Goal: Task Accomplishment & Management: Manage account settings

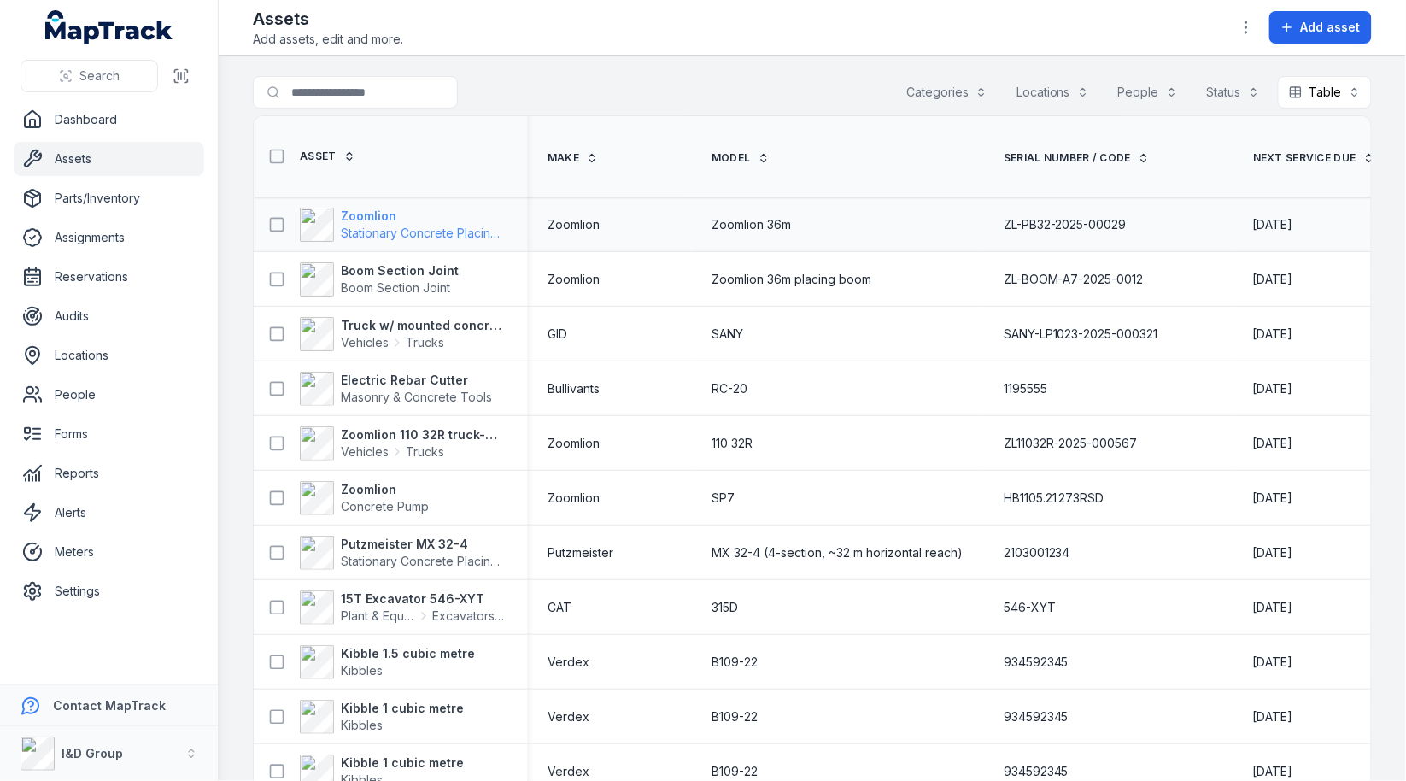
click at [413, 234] on span "Stationary Concrete Placing Boom" at bounding box center [437, 233] width 193 height 15
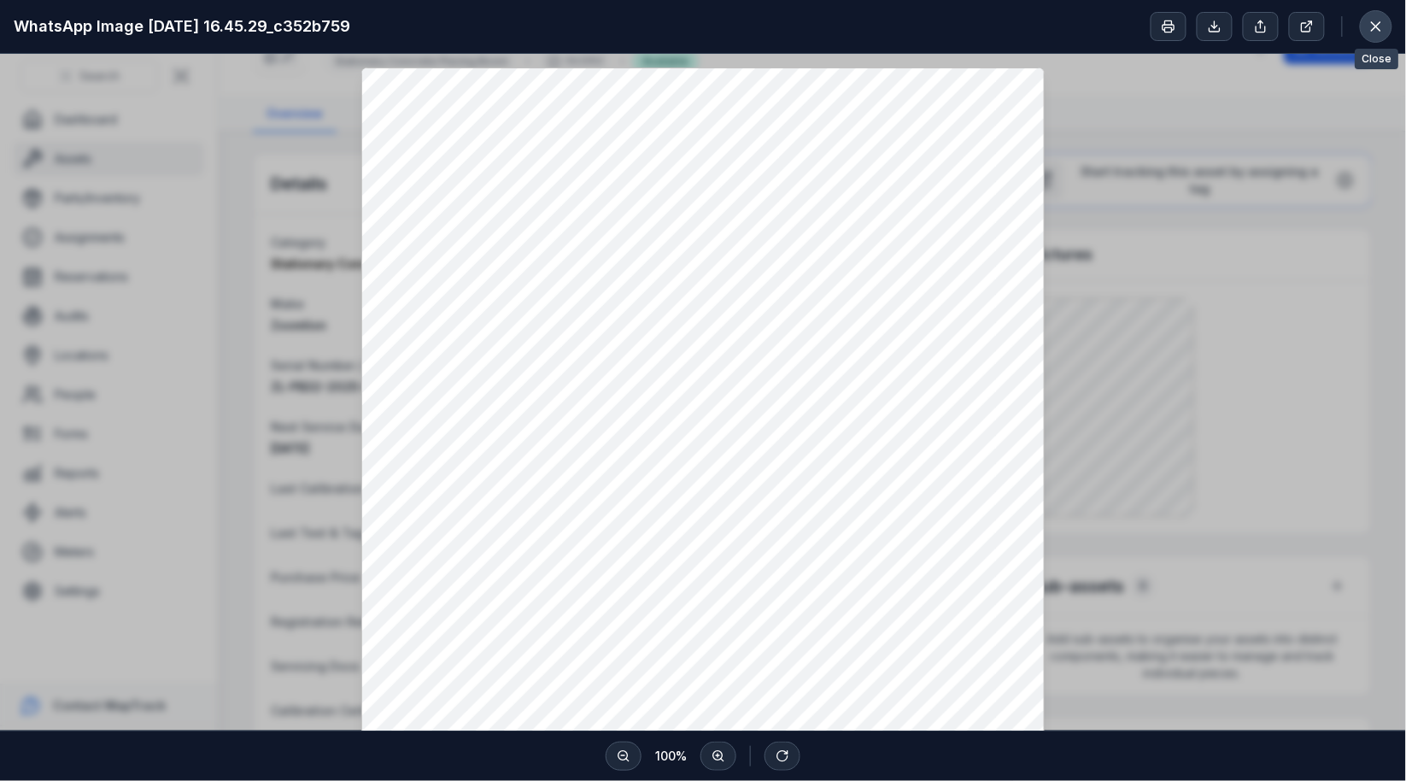
click at [1369, 23] on icon at bounding box center [1376, 26] width 17 height 17
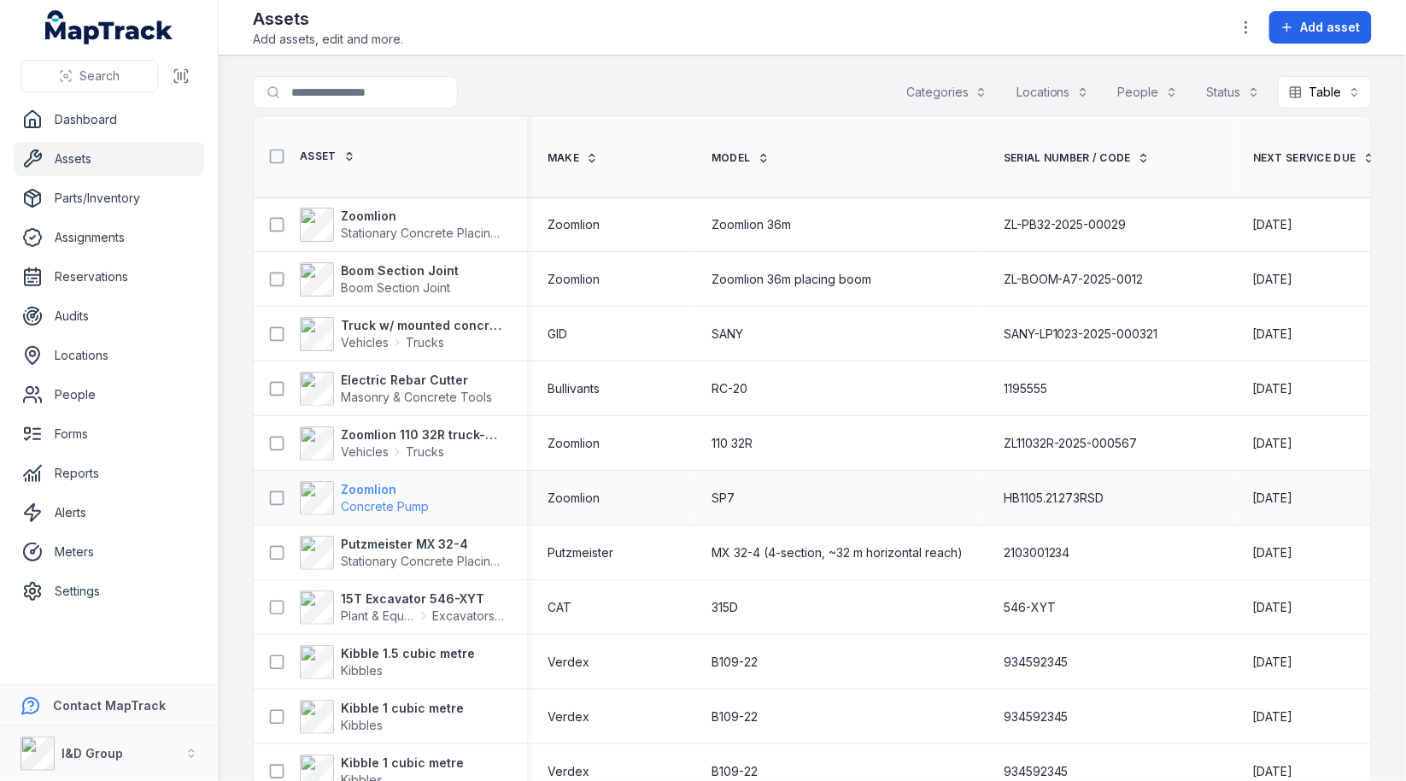
click at [389, 489] on strong "Zoomlion" at bounding box center [385, 489] width 88 height 17
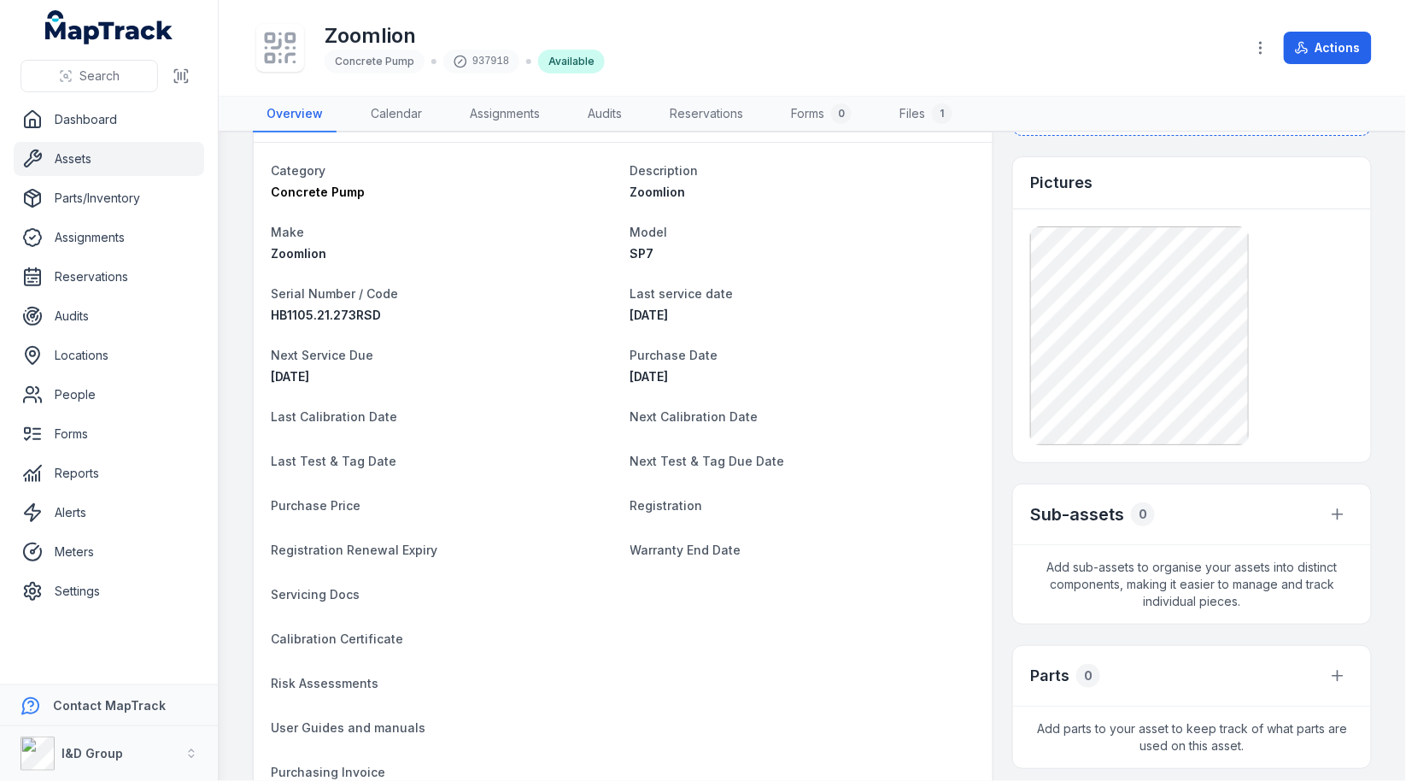
scroll to position [68, 0]
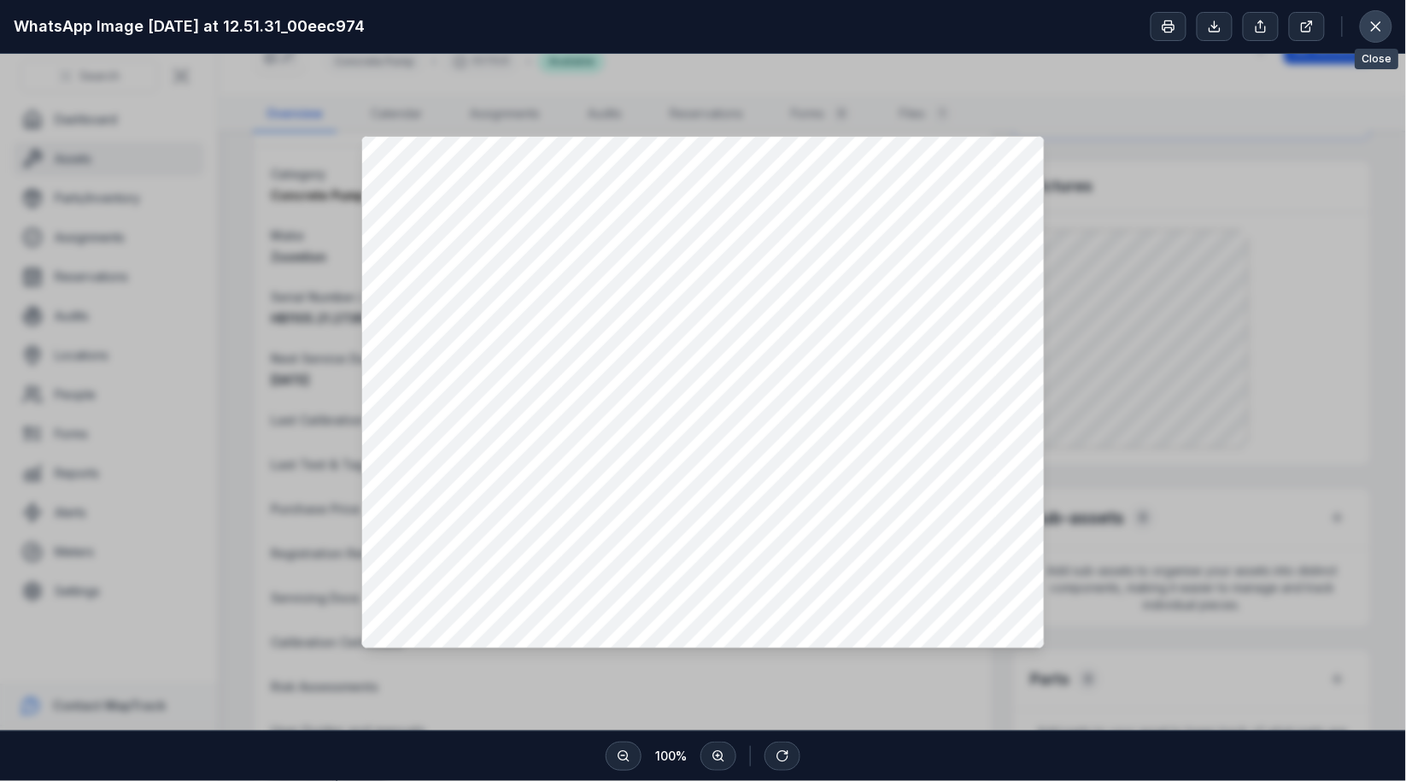
click at [1367, 28] on button at bounding box center [1376, 26] width 32 height 32
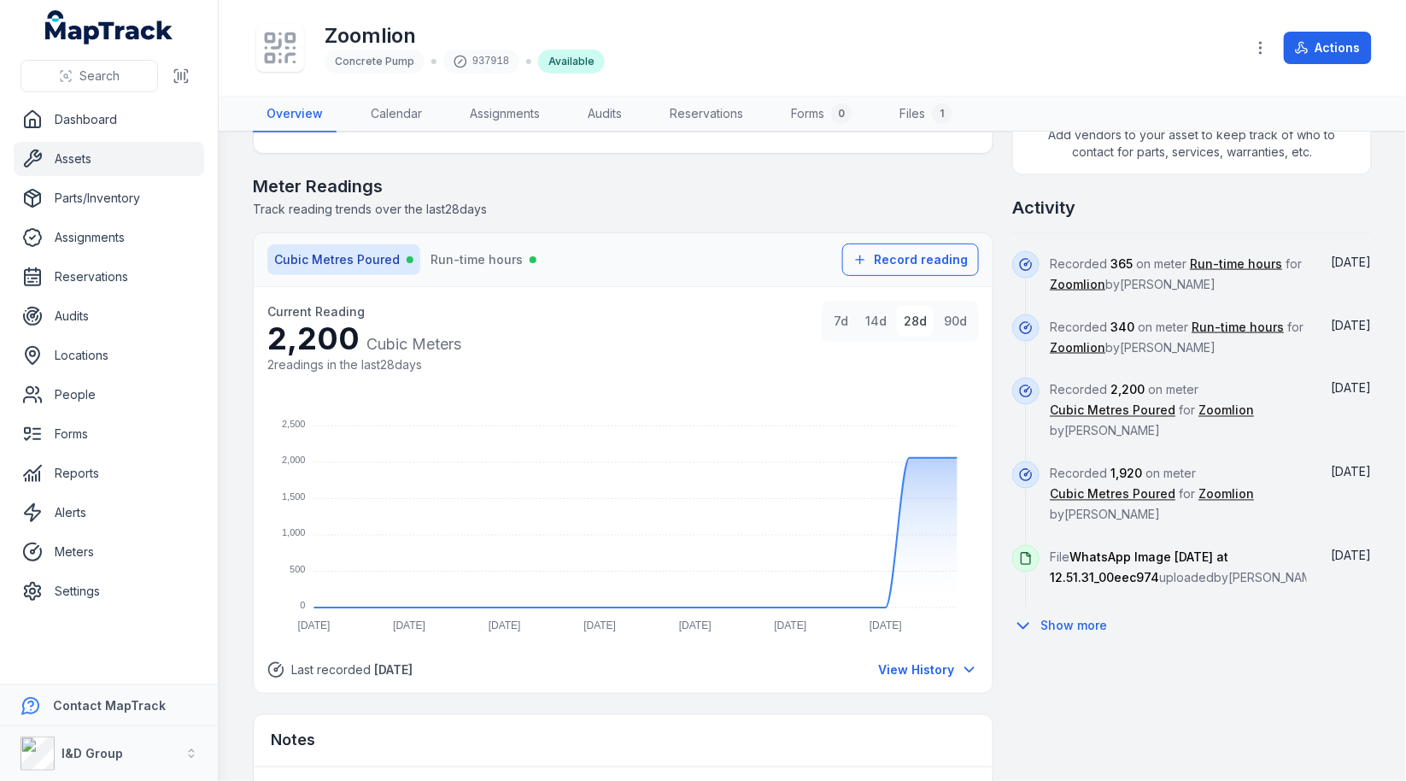
scroll to position [821, 0]
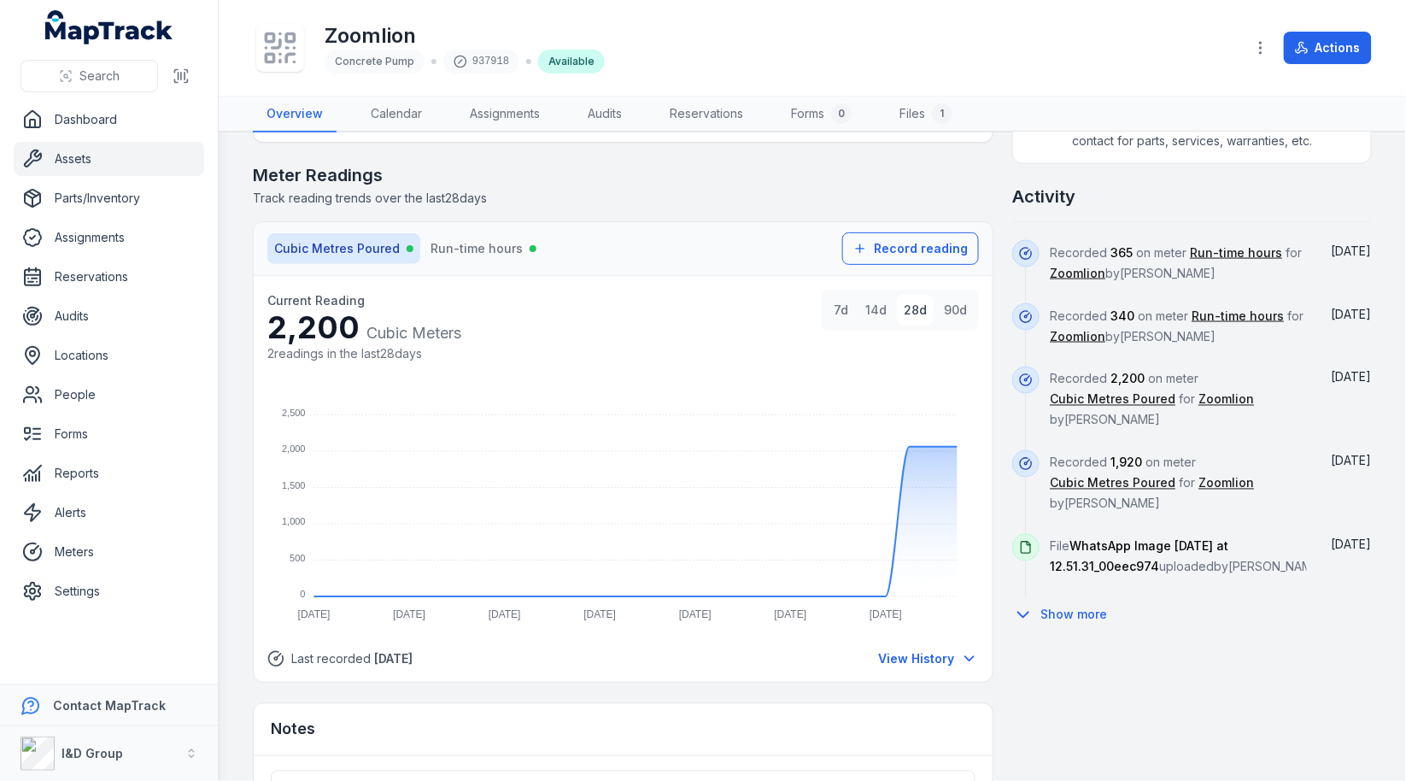
click at [343, 311] on div "2,200 Cubic Meters" at bounding box center [364, 327] width 194 height 35
click at [997, 380] on div "Details Category Concrete Pump Description Zoomlion Make Zoomlion Model SP7 Ser…" at bounding box center [812, 143] width 1119 height 1622
click at [79, 551] on link "Meters" at bounding box center [109, 552] width 190 height 34
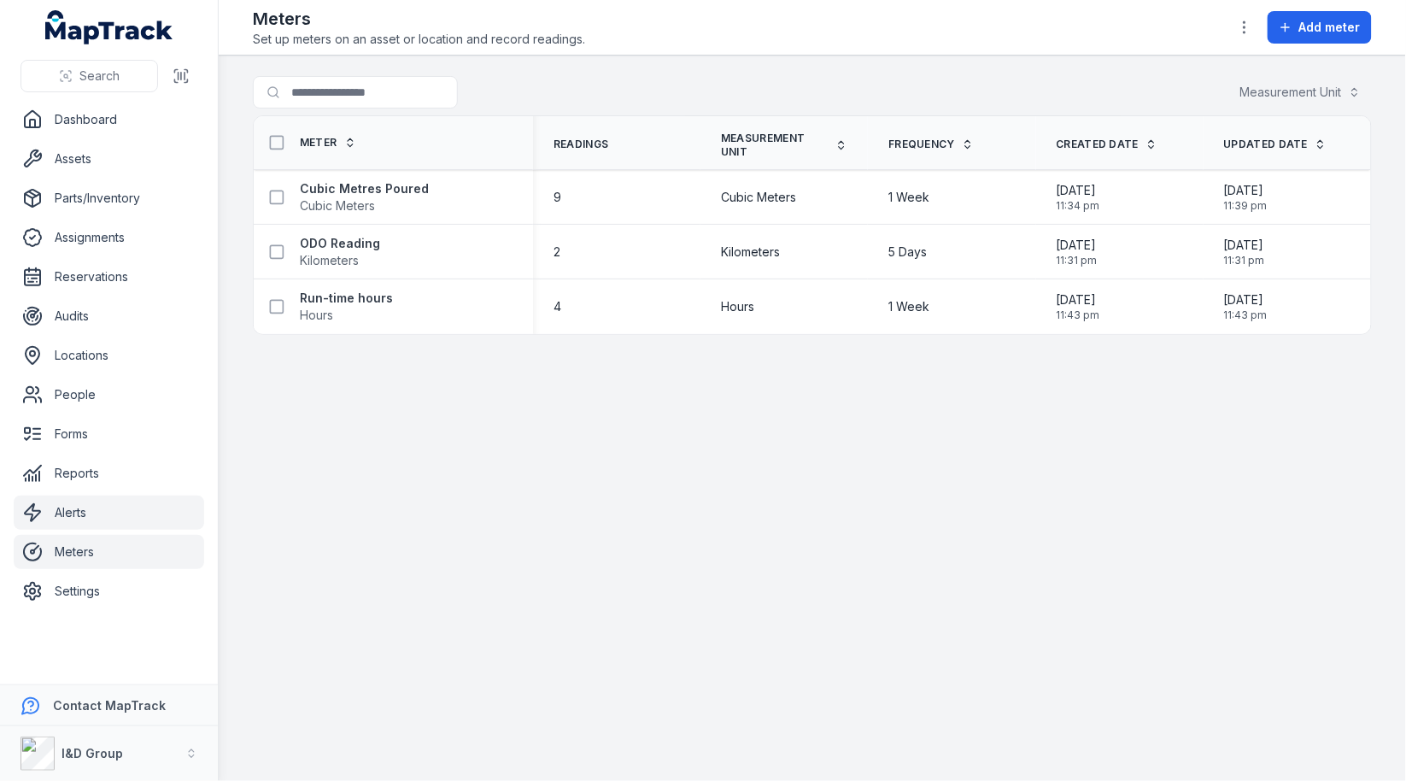
click at [96, 499] on link "Alerts" at bounding box center [109, 512] width 190 height 34
click at [115, 462] on link "Reports" at bounding box center [109, 473] width 190 height 34
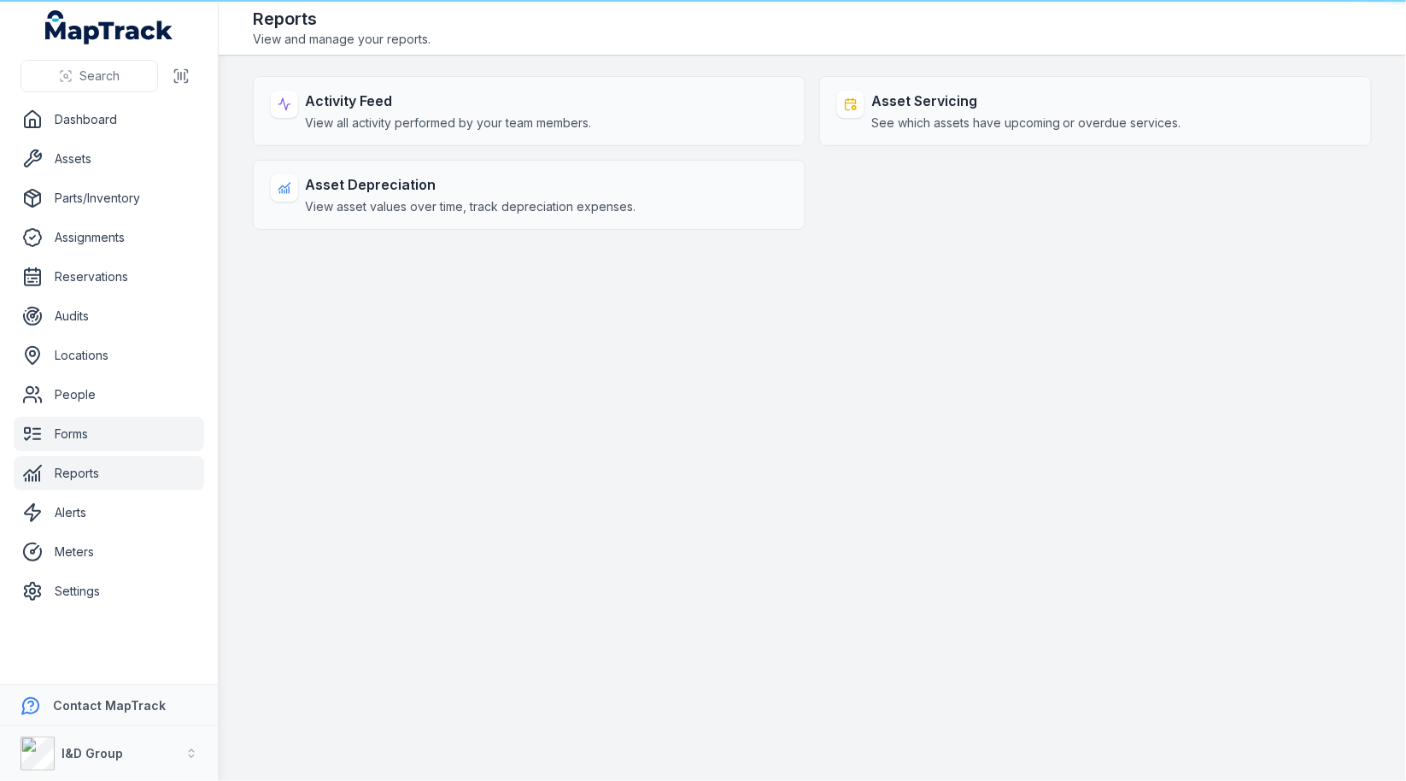
click at [115, 446] on link "Forms" at bounding box center [109, 434] width 190 height 34
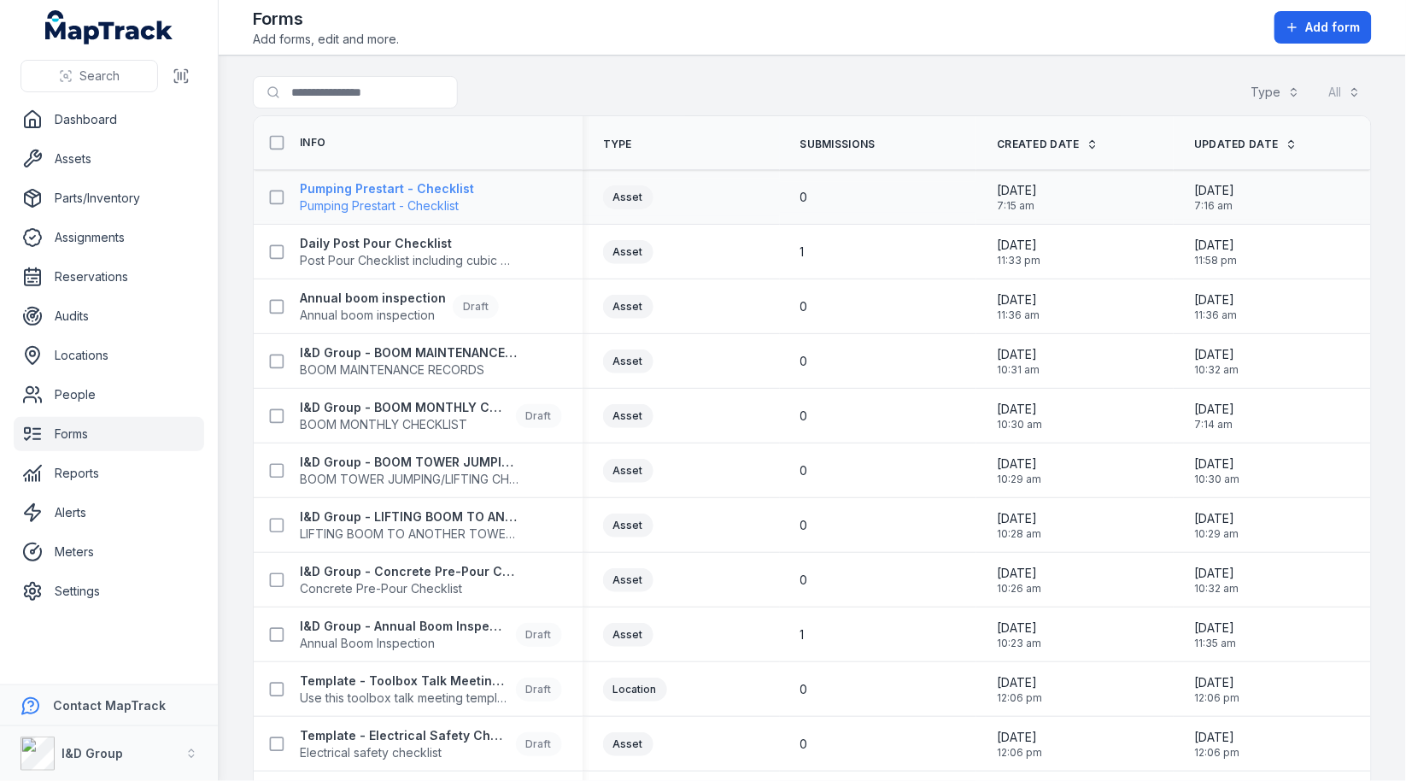
click at [417, 202] on span "Pumping Prestart - Checklist" at bounding box center [387, 205] width 174 height 17
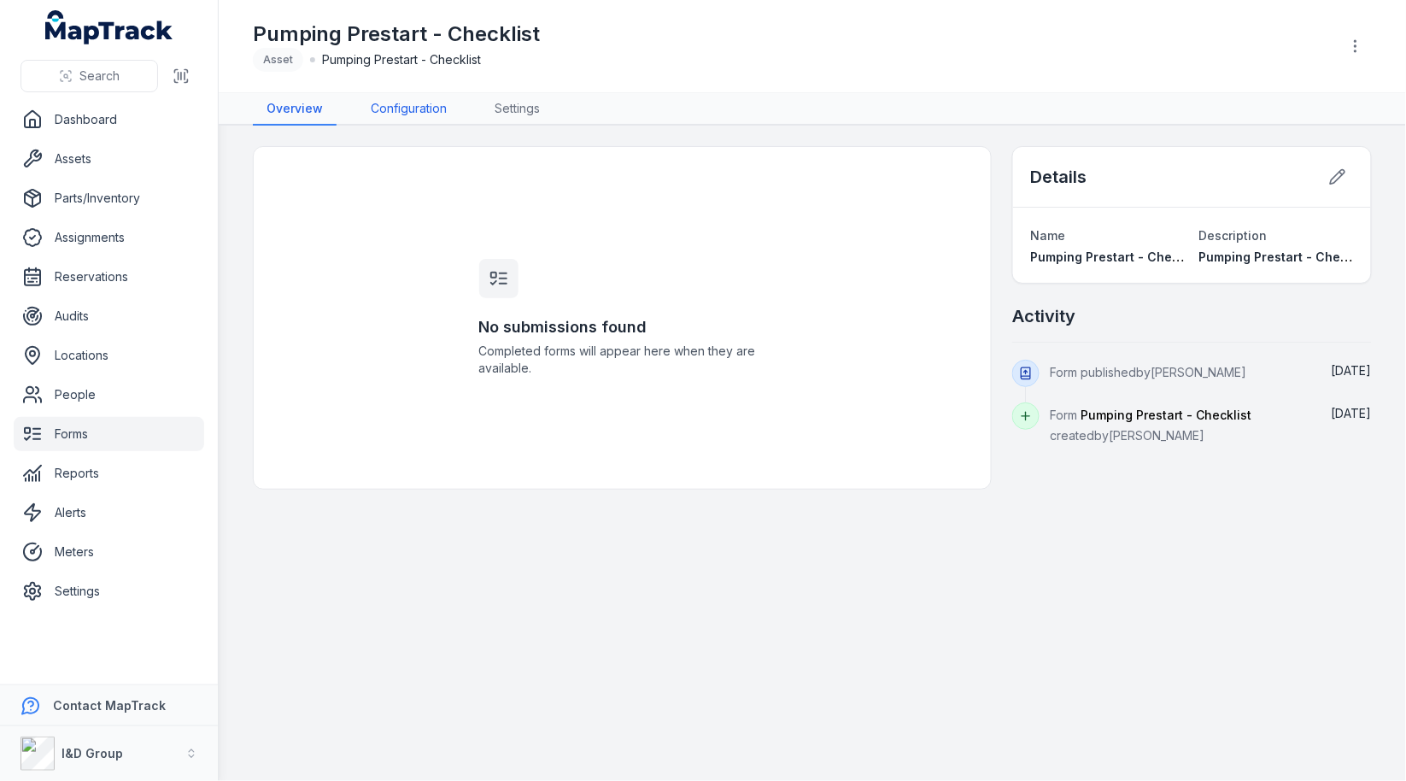
click at [419, 103] on link "Configuration" at bounding box center [408, 109] width 103 height 32
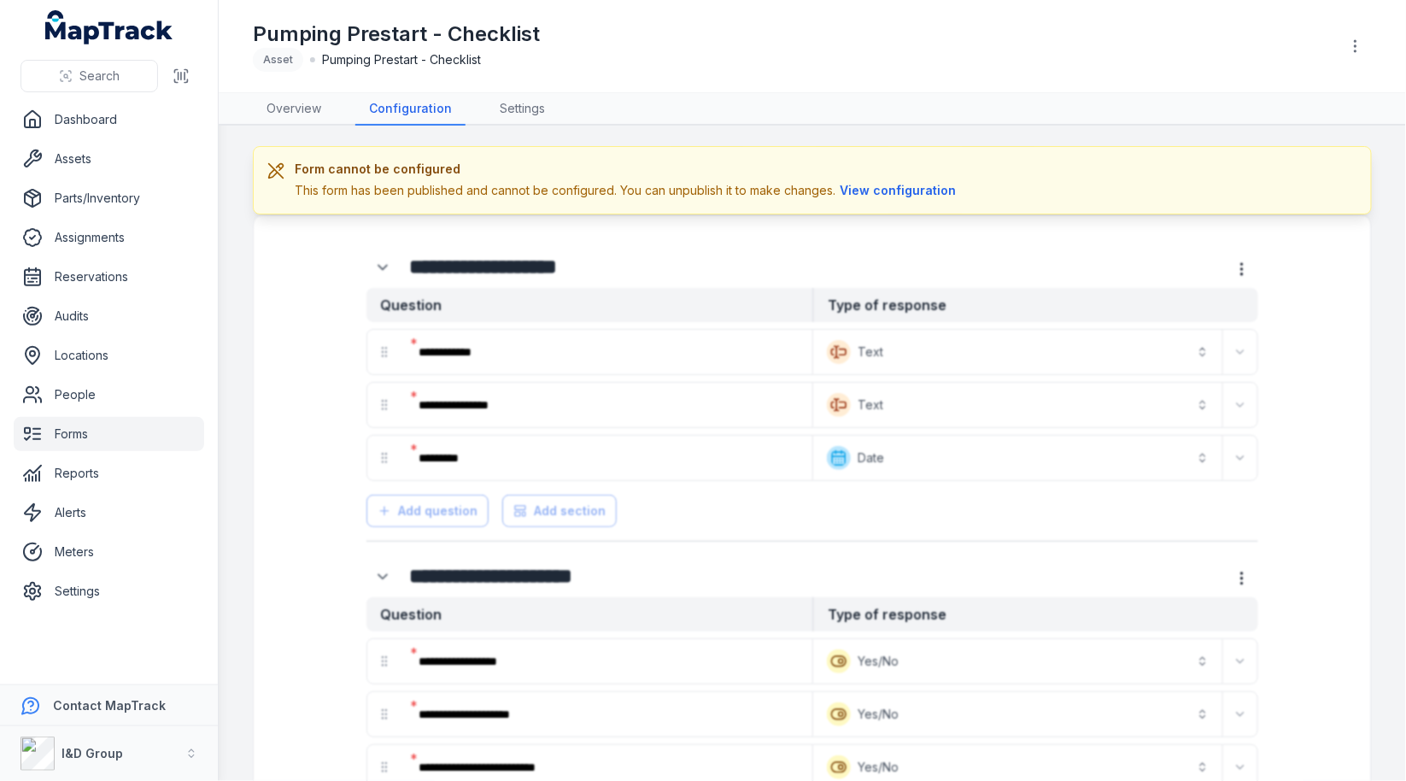
click at [1377, 33] on header "Toggle Navigation Pumping Prestart - Checklist Asset Pumping Prestart - Checkli…" at bounding box center [812, 46] width 1187 height 93
click at [1364, 40] on icon "button" at bounding box center [1355, 46] width 17 height 17
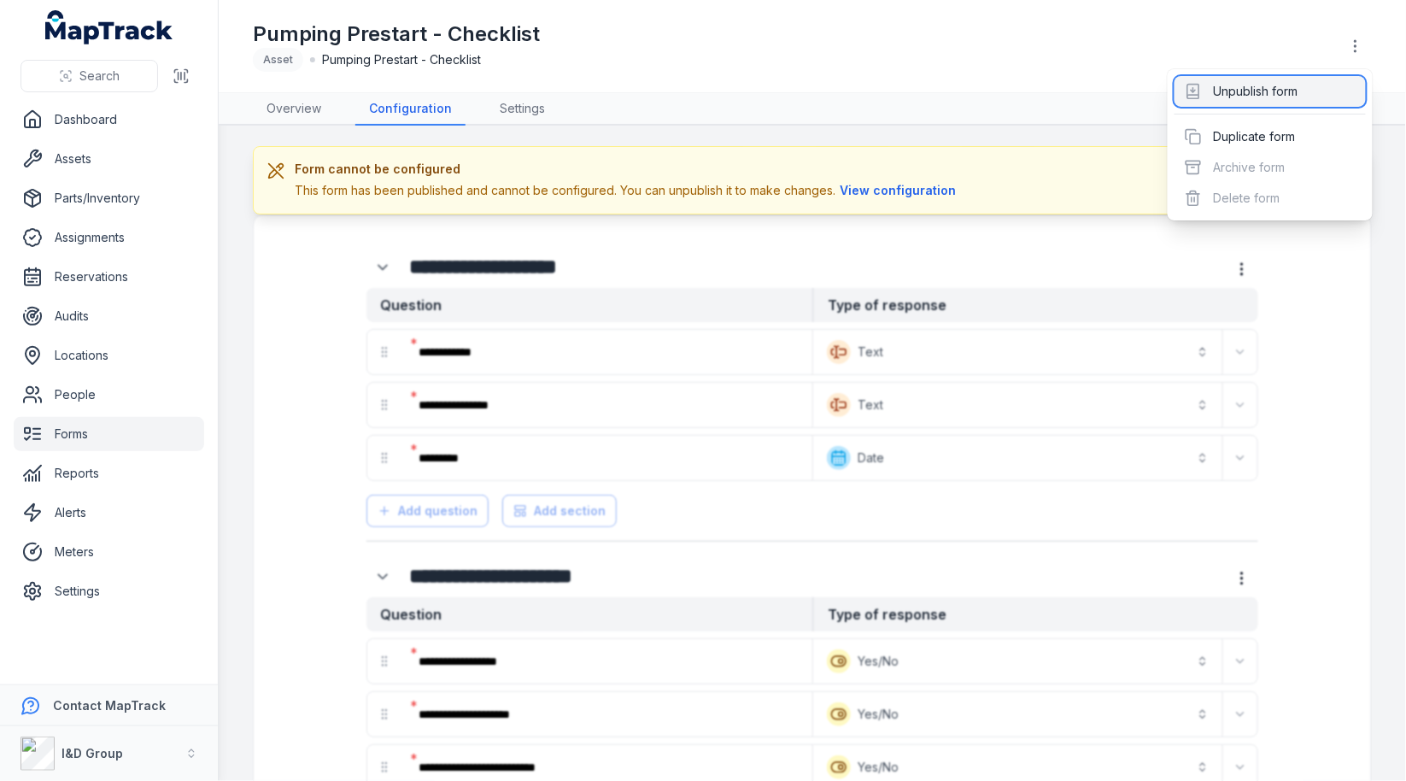
click at [1331, 88] on div "Unpublish form" at bounding box center [1270, 91] width 191 height 31
